Goal: Task Accomplishment & Management: Use online tool/utility

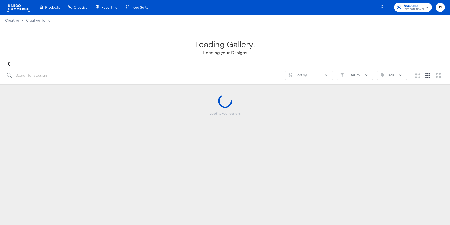
click at [415, 12] on button "Accounts John Lewis" at bounding box center [413, 7] width 38 height 9
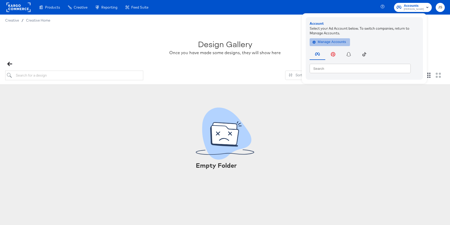
click at [339, 41] on span "Manage Accounts" at bounding box center [330, 42] width 33 height 6
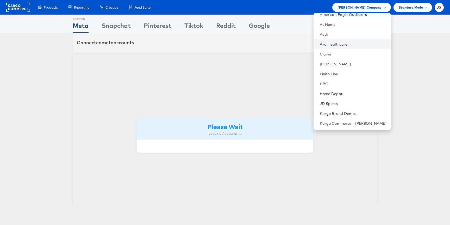
scroll to position [31, 0]
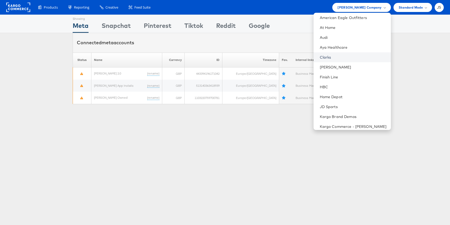
click at [356, 57] on link "Clarks" at bounding box center [353, 57] width 67 height 5
click at [344, 56] on link "Clarks" at bounding box center [353, 57] width 67 height 5
click at [94, 122] on div "Showing Meta Showing Snapchat Showing Pinterest Showing Tiktok Showing Reddit S…" at bounding box center [225, 145] width 450 height 260
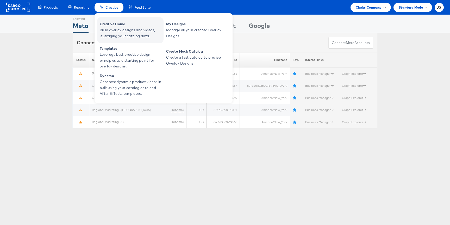
click at [112, 18] on link "Creative Home Build overlay designs and videos, leveraging your catalog data." at bounding box center [130, 30] width 66 height 26
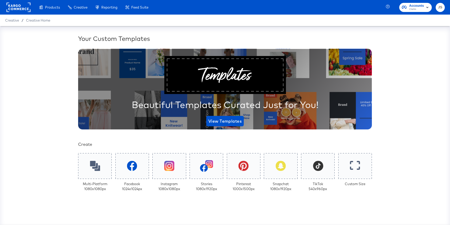
scroll to position [100, 0]
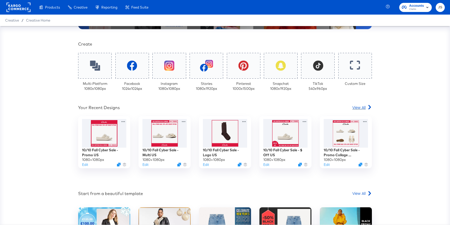
click at [365, 109] on span "View All" at bounding box center [358, 107] width 13 height 5
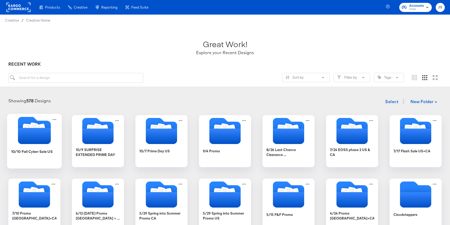
click at [35, 151] on div "10/10 Fall Cyber Sale US" at bounding box center [32, 151] width 42 height 5
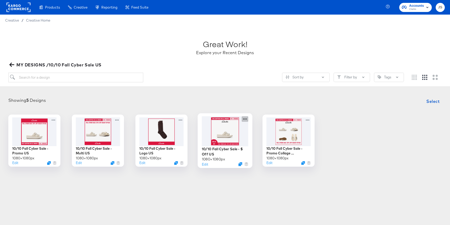
click at [245, 117] on icon at bounding box center [245, 118] width 7 height 5
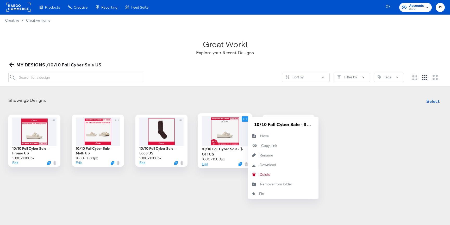
click at [235, 133] on div at bounding box center [225, 131] width 47 height 30
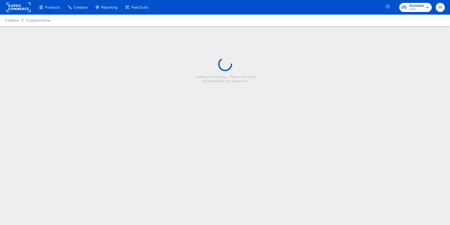
type input "10/10 Fall Cyber Sale - $ Off US"
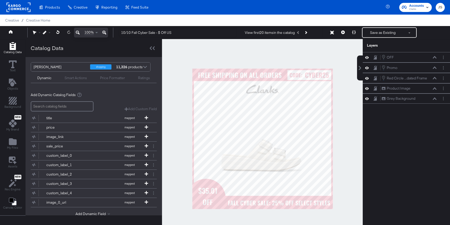
click at [174, 14] on div "Products Creative Reporting Feed Suite Accounts Clarks JS" at bounding box center [225, 7] width 450 height 15
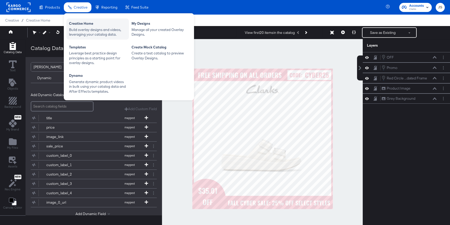
click at [91, 31] on div "Build overlay designs and videos, leveraging your catalog data." at bounding box center [97, 32] width 57 height 10
